Goal: Information Seeking & Learning: Learn about a topic

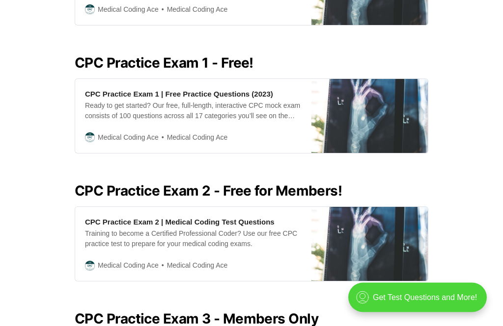
scroll to position [410, 0]
click at [217, 112] on div "Ready to get started? Our free, full-length, interactive CPC mock exam consists…" at bounding box center [193, 111] width 216 height 21
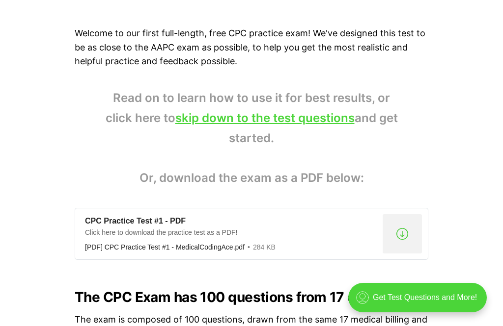
scroll to position [646, 0]
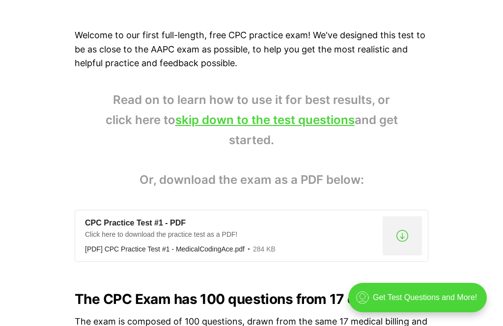
click at [221, 120] on link "skip down to the test questions" at bounding box center [264, 120] width 179 height 14
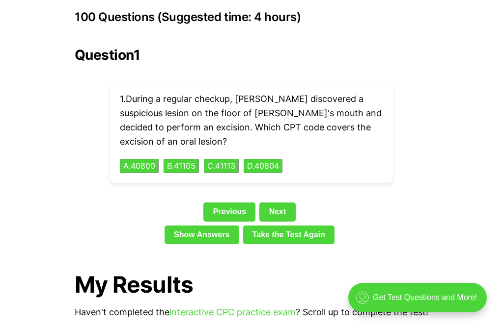
scroll to position [2208, 0]
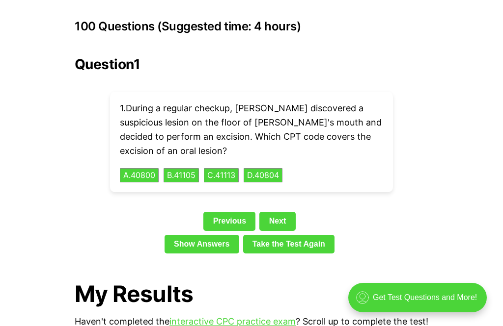
click at [220, 168] on button "C . 41113" at bounding box center [221, 175] width 35 height 15
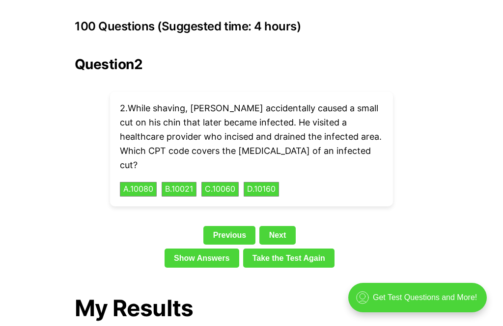
click at [229, 182] on button "C . 10060" at bounding box center [219, 189] width 37 height 15
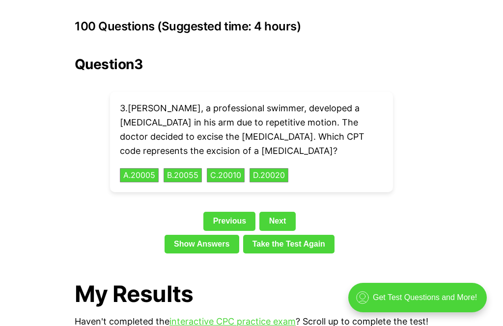
click at [231, 154] on div "3 . Lucas, a professional swimmer, developed a cyst in his arm due to repetitiv…" at bounding box center [251, 142] width 283 height 101
click at [233, 168] on button "C . 20010" at bounding box center [226, 175] width 38 height 15
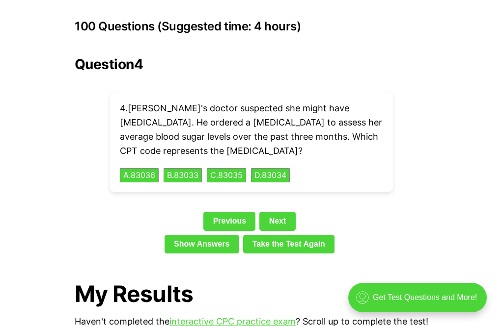
click at [142, 168] on button "A . 83036" at bounding box center [139, 175] width 39 height 15
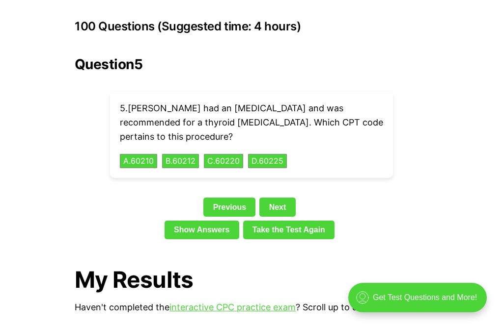
click at [228, 154] on button "C . 60220" at bounding box center [223, 161] width 39 height 15
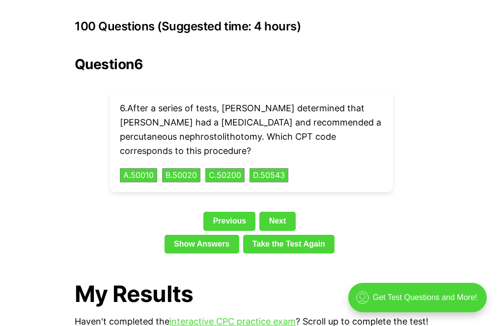
click at [231, 168] on button "C . 50200" at bounding box center [224, 175] width 39 height 15
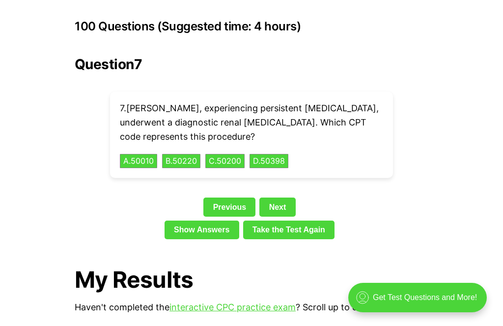
click at [140, 154] on button "A . 50010" at bounding box center [138, 161] width 37 height 15
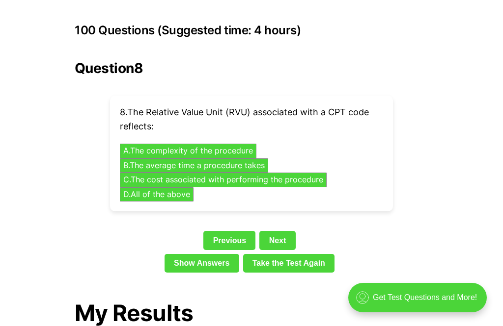
scroll to position [2204, 0]
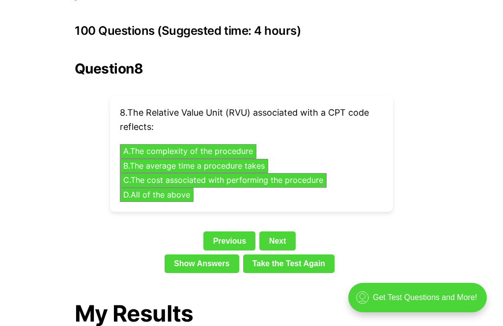
click at [142, 188] on button "D . All of the above" at bounding box center [157, 195] width 74 height 15
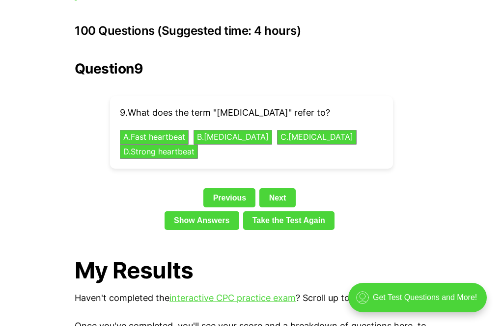
click at [225, 130] on button "B . Slow heartbeat" at bounding box center [232, 137] width 79 height 15
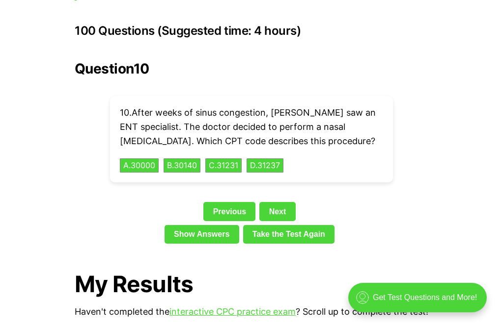
click at [237, 159] on button "C . 31231" at bounding box center [223, 166] width 36 height 15
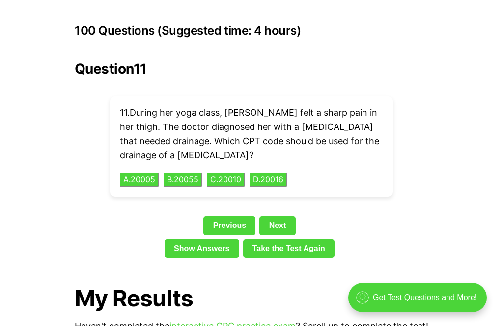
click at [278, 216] on link "Next" at bounding box center [277, 225] width 36 height 19
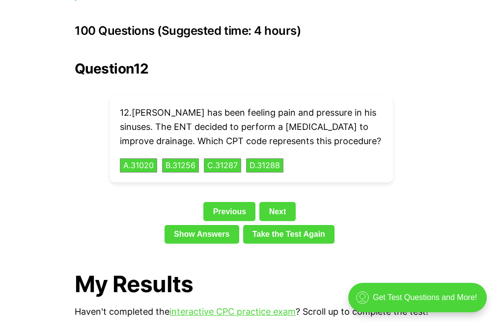
click at [143, 159] on button "A . 31020" at bounding box center [138, 166] width 37 height 15
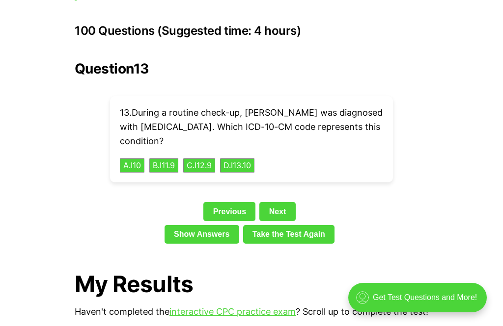
click at [122, 159] on button "A . I10" at bounding box center [132, 166] width 25 height 15
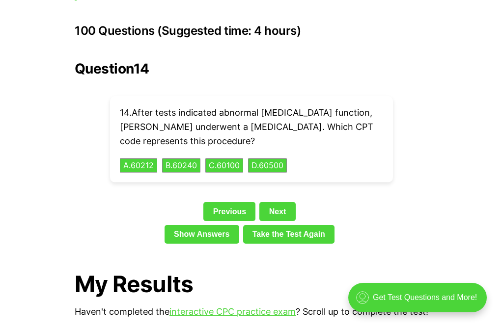
click at [282, 159] on button "D . 60500" at bounding box center [267, 166] width 39 height 15
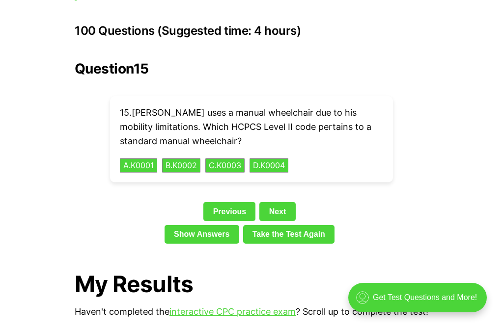
click at [142, 159] on button "A . K0001" at bounding box center [138, 166] width 37 height 15
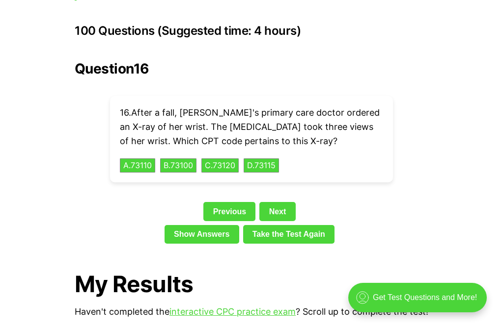
click at [139, 159] on button "A . 73110" at bounding box center [137, 166] width 35 height 15
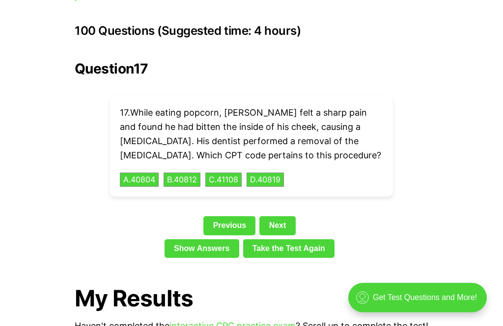
click at [132, 173] on button "A . 40804" at bounding box center [139, 180] width 39 height 15
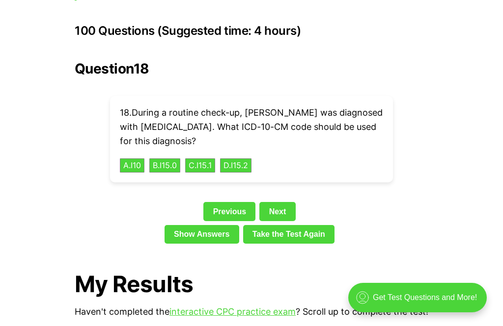
click at [144, 159] on button "A . I10" at bounding box center [132, 166] width 25 height 15
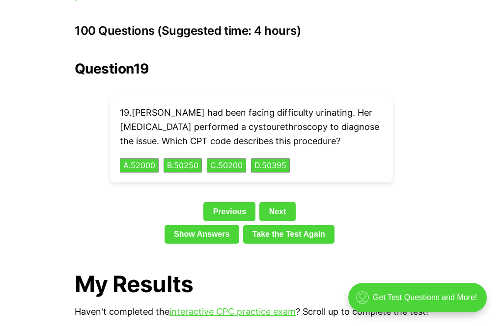
click at [140, 159] on button "A . 52000" at bounding box center [139, 166] width 39 height 15
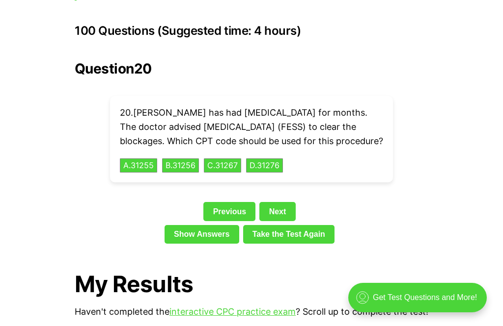
click at [186, 159] on button "B . 31256" at bounding box center [180, 166] width 37 height 15
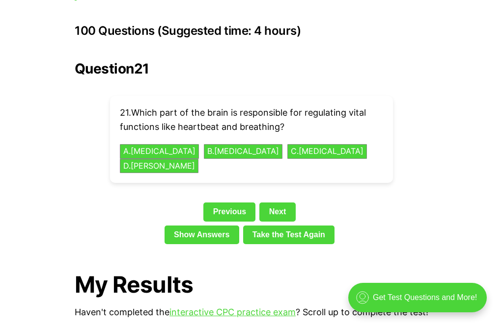
click at [215, 144] on button "B . Medulla Oblongata" at bounding box center [243, 151] width 79 height 15
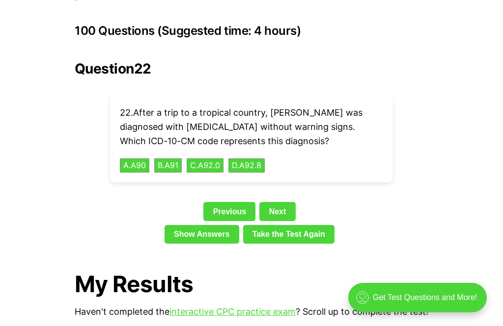
click at [136, 159] on button "A . A90" at bounding box center [134, 166] width 29 height 15
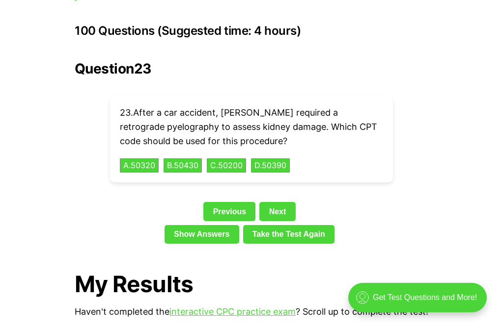
click at [190, 159] on button "B . 50430" at bounding box center [182, 166] width 38 height 15
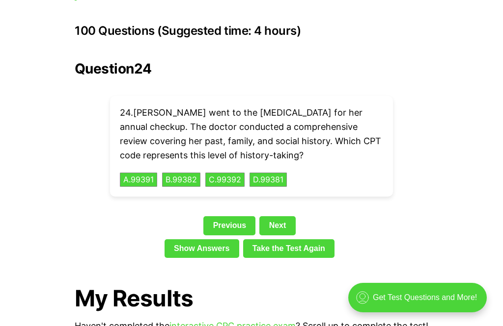
click at [281, 216] on link "Next" at bounding box center [277, 225] width 36 height 19
